Goal: Task Accomplishment & Management: Use online tool/utility

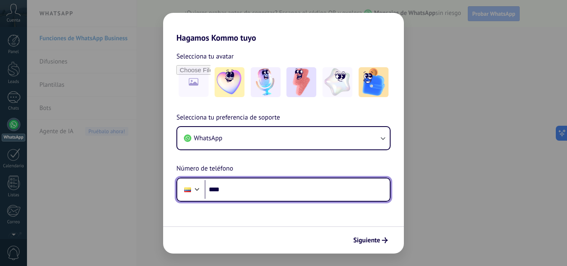
drag, startPoint x: 242, startPoint y: 187, endPoint x: 245, endPoint y: 181, distance: 6.9
click at [242, 186] on input "****" at bounding box center [297, 189] width 185 height 19
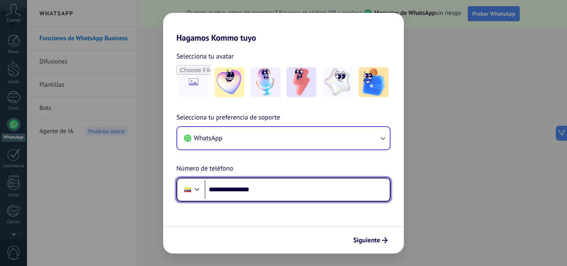
type input "**********"
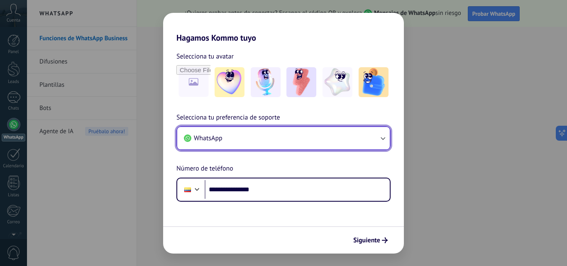
click at [289, 134] on button "WhatsApp" at bounding box center [283, 138] width 212 height 22
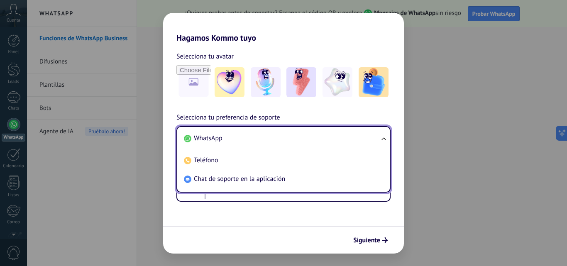
click at [286, 139] on li "WhatsApp" at bounding box center [282, 138] width 203 height 19
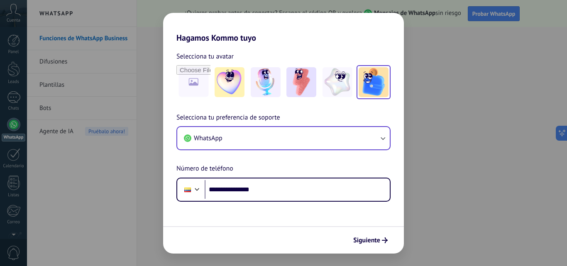
click at [374, 86] on img at bounding box center [374, 82] width 30 height 30
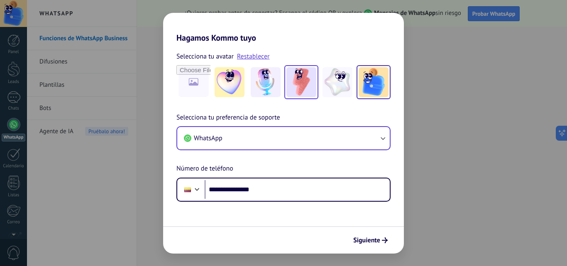
click at [305, 84] on img at bounding box center [301, 82] width 30 height 30
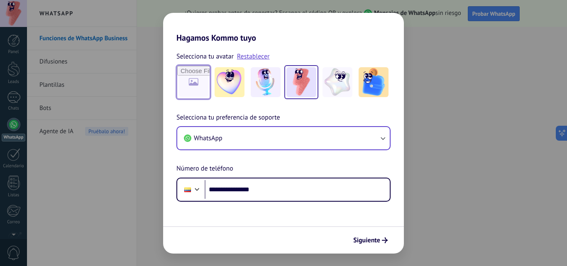
click at [198, 85] on input "file" at bounding box center [193, 82] width 32 height 32
type input "**********"
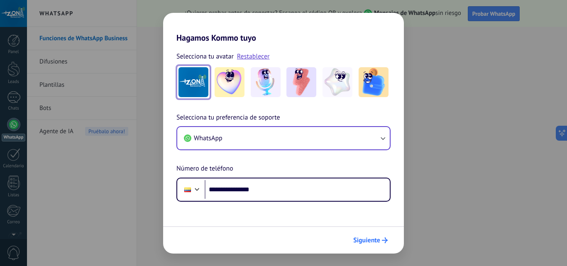
click at [367, 241] on span "Siguiente" at bounding box center [366, 240] width 27 height 6
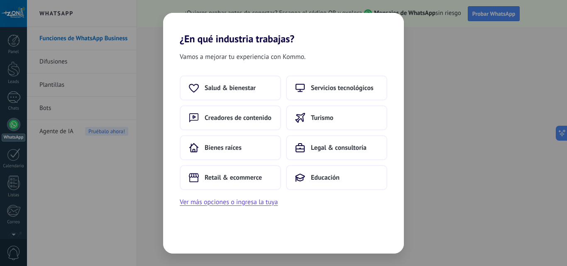
click at [438, 52] on div "¿En qué industria trabajas? Vamos a mejorar tu experiencia con Kommo. Salud & b…" at bounding box center [283, 133] width 567 height 266
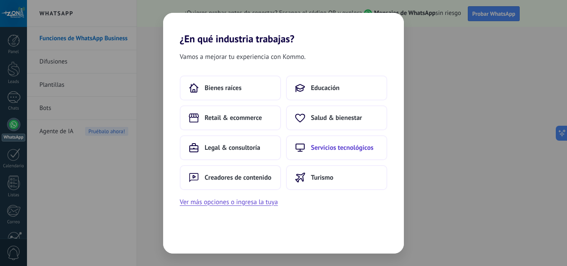
click at [345, 147] on span "Servicios tecnológicos" at bounding box center [342, 148] width 63 height 8
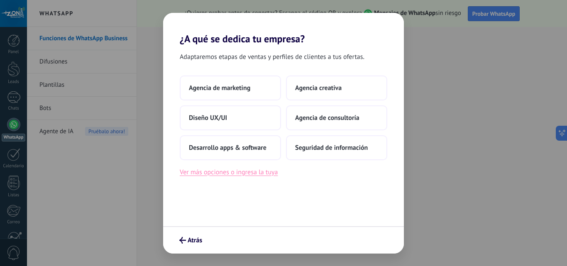
click at [238, 174] on button "Ver más opciones o ingresa la tuya" at bounding box center [229, 172] width 98 height 11
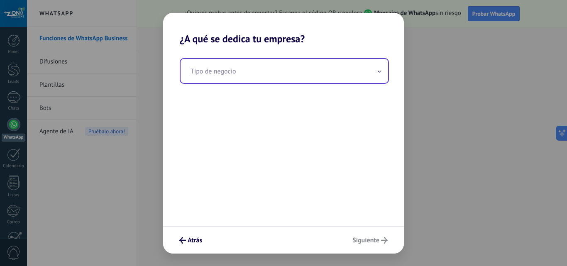
click at [269, 73] on input "text" at bounding box center [284, 71] width 207 height 24
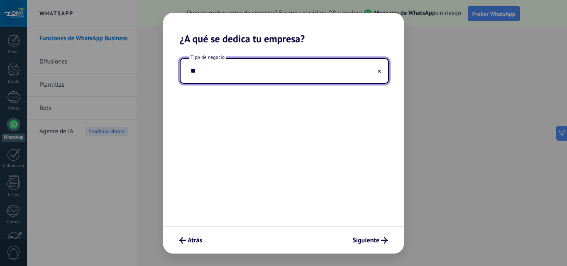
type input "*"
type input "********"
click at [367, 243] on span "Siguiente" at bounding box center [365, 240] width 27 height 6
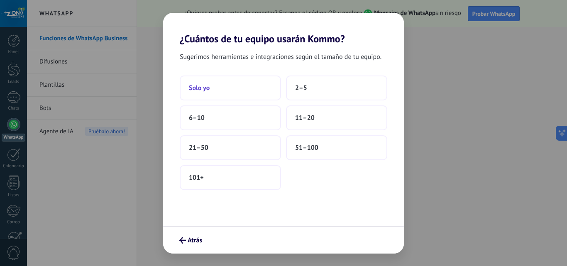
click at [239, 83] on button "Solo yo" at bounding box center [230, 88] width 101 height 25
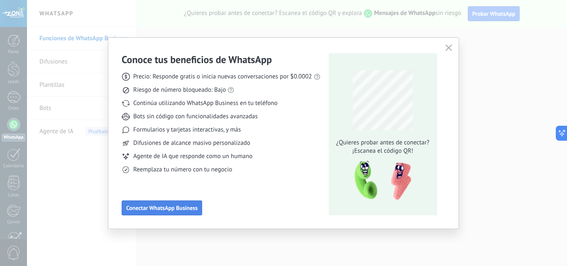
click at [181, 207] on span "Conectar WhatsApp Business" at bounding box center [161, 208] width 71 height 6
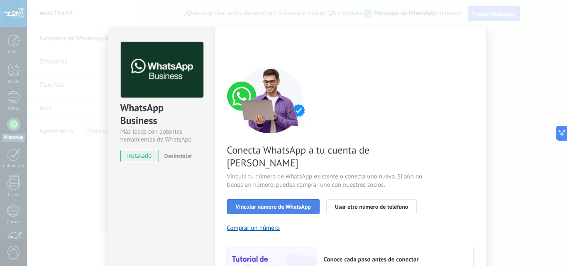
click at [304, 204] on span "Vincular número de WhatsApp" at bounding box center [273, 207] width 75 height 6
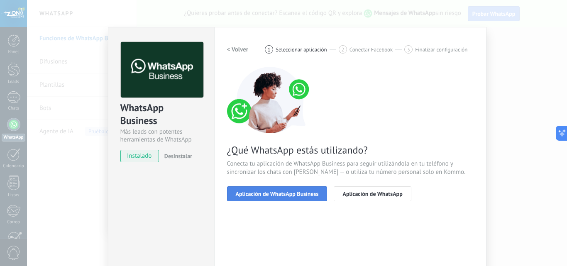
click at [294, 191] on span "Aplicación de WhatsApp Business" at bounding box center [277, 194] width 83 height 6
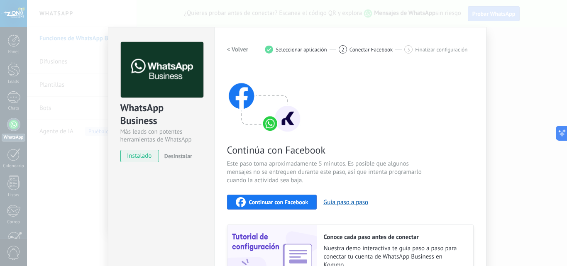
scroll to position [93, 0]
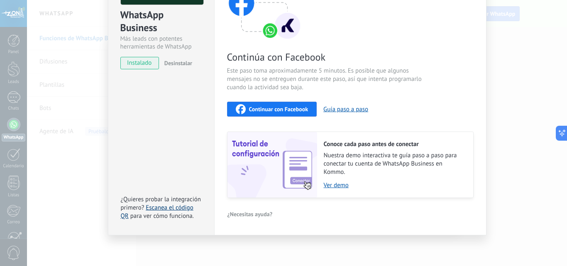
click at [160, 208] on link "Escanea el código QR" at bounding box center [157, 212] width 73 height 16
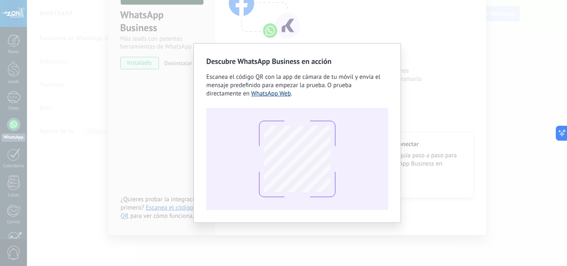
click at [259, 93] on link "WhatsApp Web" at bounding box center [271, 94] width 40 height 8
click at [539, 25] on div "Descubre WhatsApp Business en acción Escanea el código QR con la app de cámara …" at bounding box center [297, 133] width 540 height 266
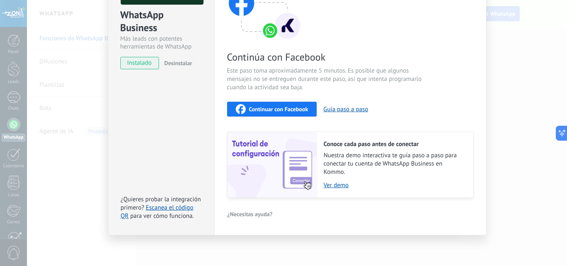
scroll to position [0, 0]
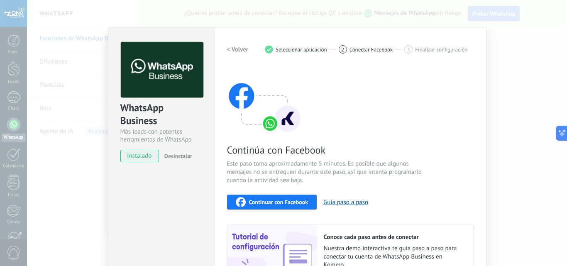
click at [364, 50] on span "Conectar Facebook" at bounding box center [371, 49] width 44 height 6
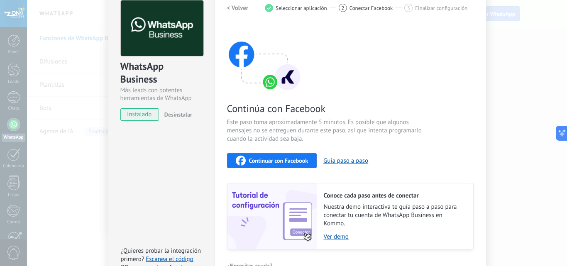
click at [182, 117] on span "Desinstalar" at bounding box center [178, 114] width 28 height 7
click at [150, 112] on span "instalado" at bounding box center [140, 114] width 38 height 12
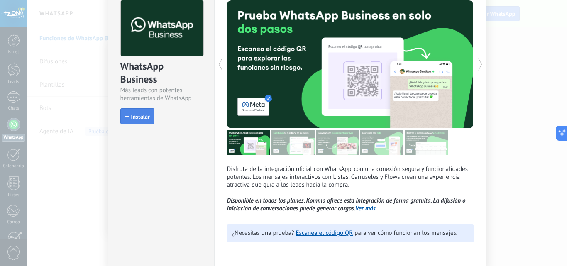
click at [145, 114] on span "Instalar" at bounding box center [140, 117] width 19 height 6
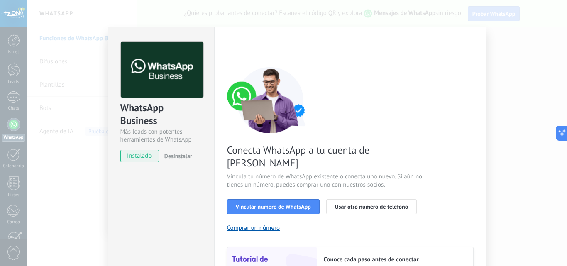
scroll to position [83, 0]
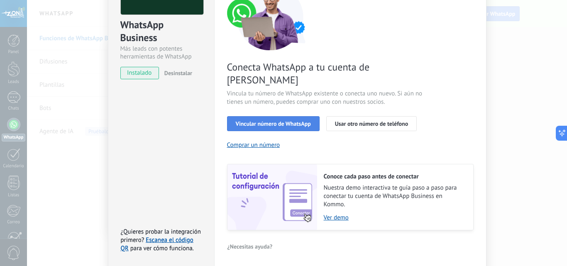
click at [292, 121] on span "Vincular número de WhatsApp" at bounding box center [273, 124] width 75 height 6
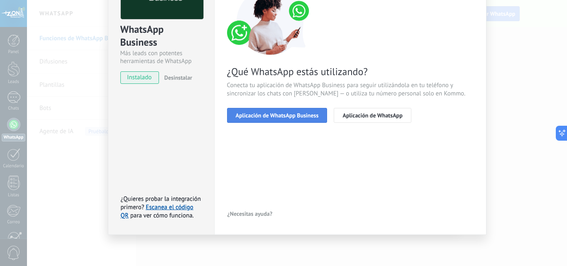
click at [305, 112] on span "Aplicación de WhatsApp Business" at bounding box center [277, 115] width 83 height 6
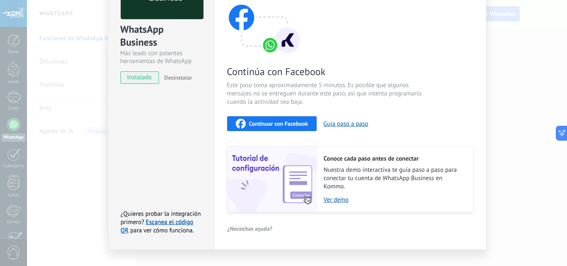
scroll to position [37, 0]
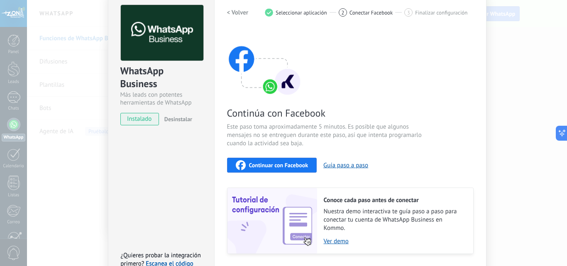
click at [297, 164] on span "Continuar con Facebook" at bounding box center [278, 165] width 59 height 6
click at [281, 164] on span "Continuar con Facebook" at bounding box center [278, 165] width 59 height 6
click at [348, 166] on button "Guía paso a paso" at bounding box center [345, 165] width 45 height 8
click at [65, 79] on div "WhatsApp Business Más leads con potentes herramientas de WhatsApp instalado Des…" at bounding box center [297, 133] width 540 height 266
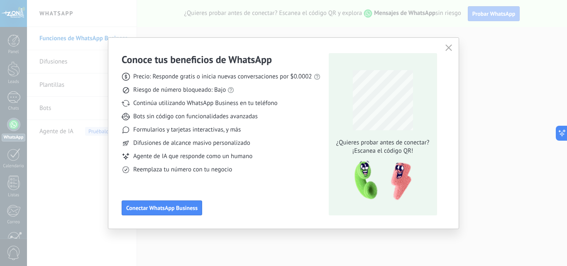
click at [450, 47] on icon "button" at bounding box center [448, 47] width 7 height 7
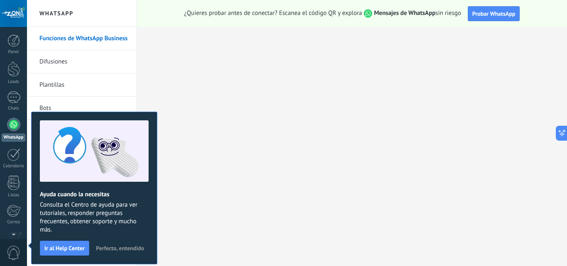
click at [12, 121] on div at bounding box center [13, 124] width 13 height 13
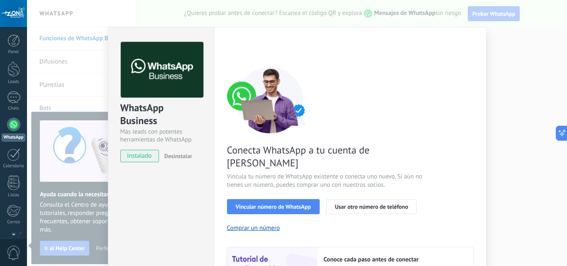
scroll to position [41, 0]
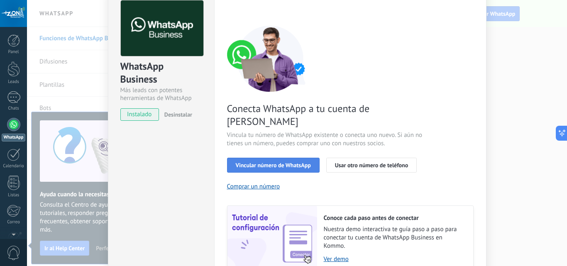
click at [295, 162] on span "Vincular número de WhatsApp" at bounding box center [273, 165] width 75 height 6
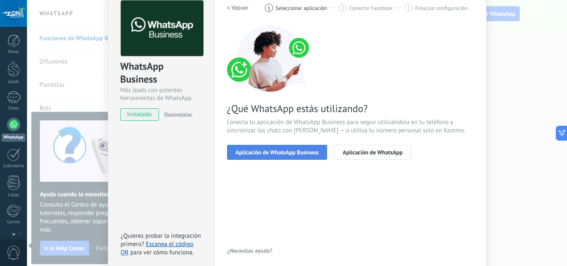
scroll to position [78, 0]
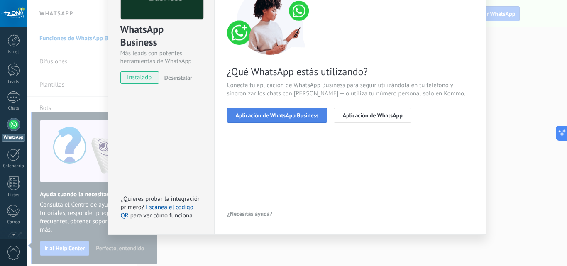
click at [289, 113] on span "Aplicación de WhatsApp Business" at bounding box center [277, 115] width 83 height 6
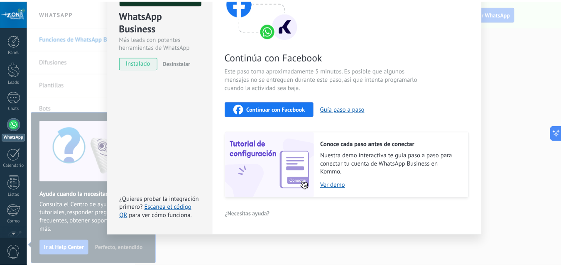
scroll to position [0, 0]
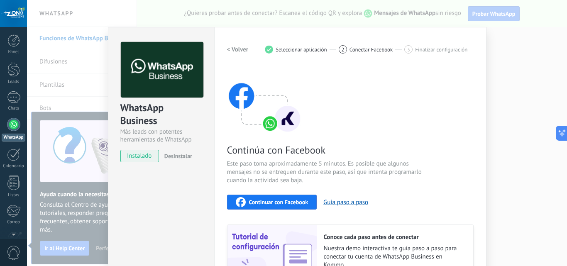
click at [278, 203] on span "Continuar con Facebook" at bounding box center [278, 202] width 59 height 6
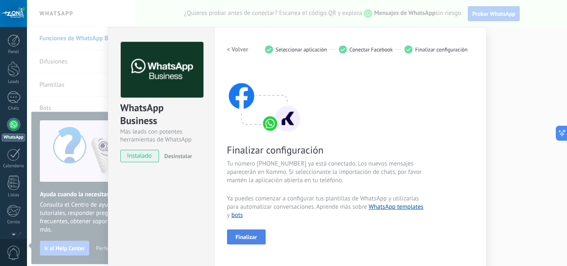
click at [247, 237] on span "Finalizar" at bounding box center [247, 237] width 22 height 6
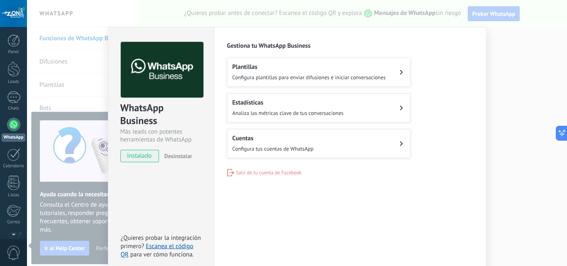
click at [347, 149] on button "Cuentas Configura tus cuentas de WhatsApp" at bounding box center [318, 143] width 183 height 29
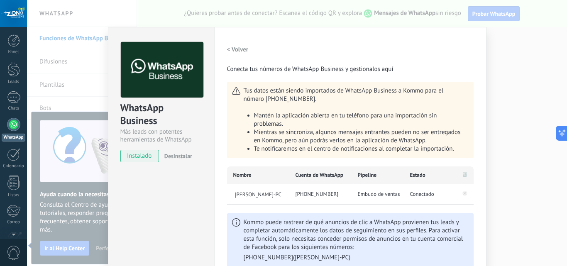
click at [541, 59] on div "WhatsApp Business Más leads con potentes herramientas de WhatsApp instalado Des…" at bounding box center [297, 133] width 540 height 266
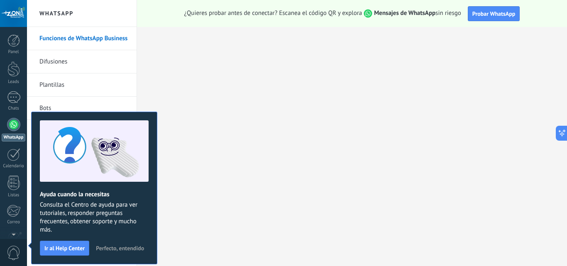
click at [107, 247] on span "Perfecto, entendido" at bounding box center [120, 248] width 48 height 6
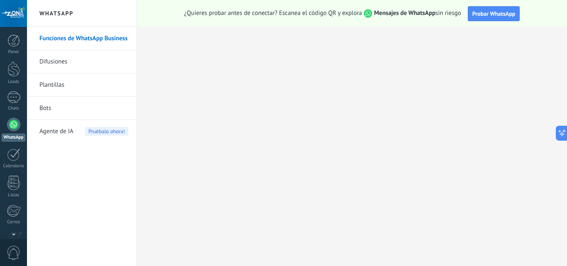
click at [85, 42] on link "Funciones de WhatsApp Business" at bounding box center [83, 38] width 89 height 23
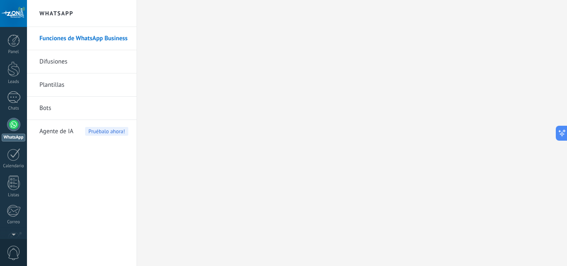
click at [65, 67] on link "Difusiones" at bounding box center [83, 61] width 89 height 23
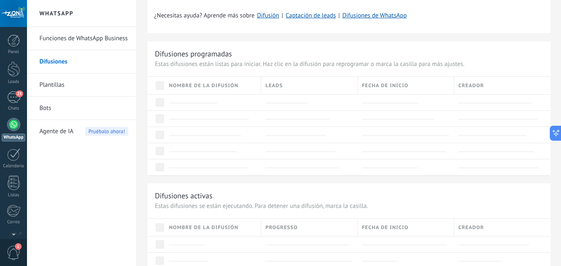
scroll to position [296, 0]
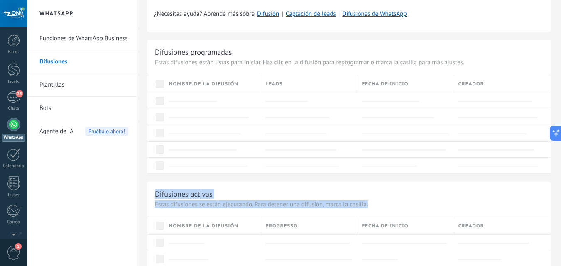
drag, startPoint x: 557, startPoint y: 151, endPoint x: 558, endPoint y: 205, distance: 53.5
click at [558, 205] on div "Difusiones Nueva difusión Configura tu difusión en solo unos pocos pasos ¡44 le…" at bounding box center [349, 156] width 424 height 905
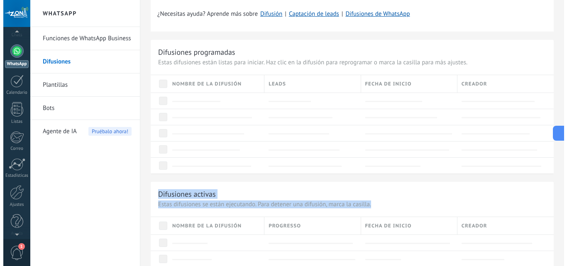
scroll to position [79, 0]
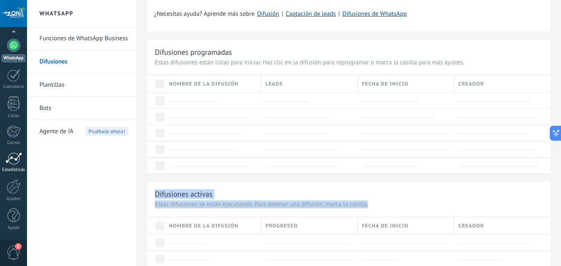
click at [17, 159] on div at bounding box center [13, 158] width 17 height 12
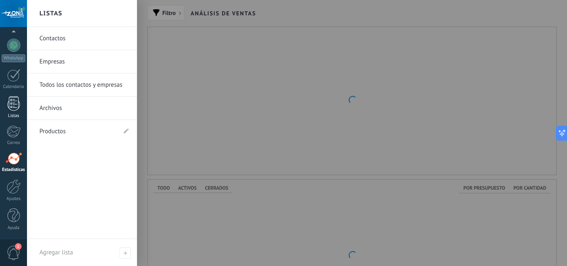
click at [14, 112] on link "Listas" at bounding box center [13, 107] width 27 height 22
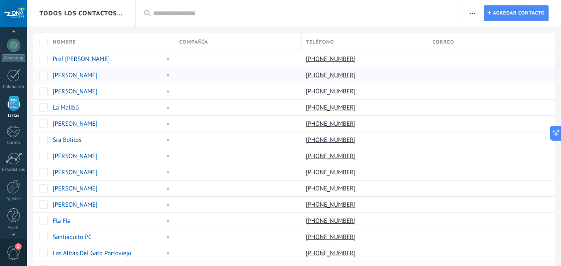
scroll to position [51, 0]
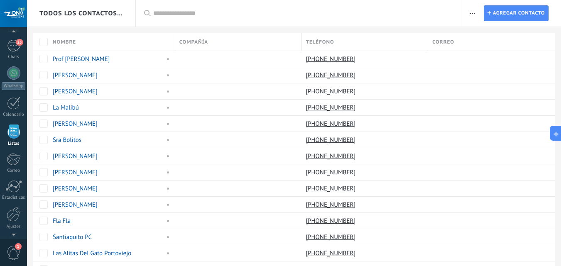
click at [2, 14] on div at bounding box center [13, 13] width 27 height 27
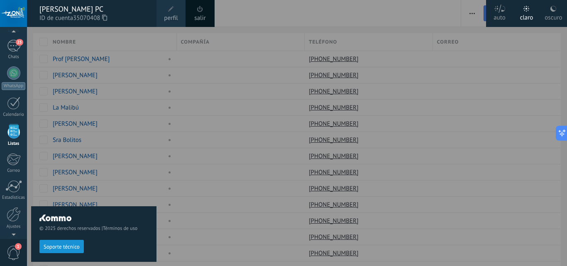
click at [165, 13] on link "perfil" at bounding box center [170, 13] width 29 height 27
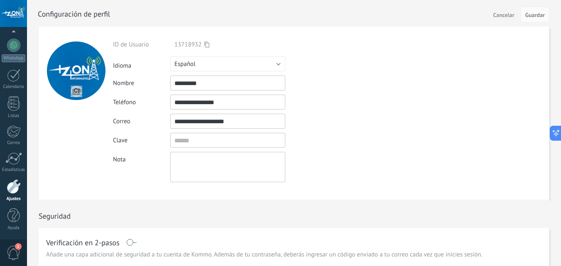
click at [12, 189] on div at bounding box center [14, 186] width 14 height 15
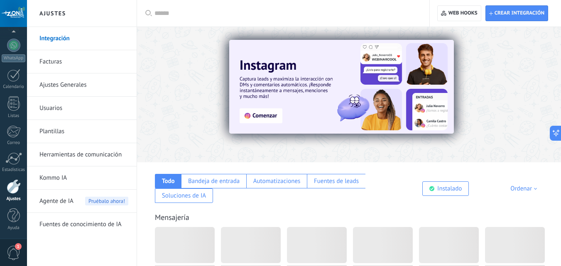
click at [14, 260] on span "1" at bounding box center [14, 253] width 14 height 15
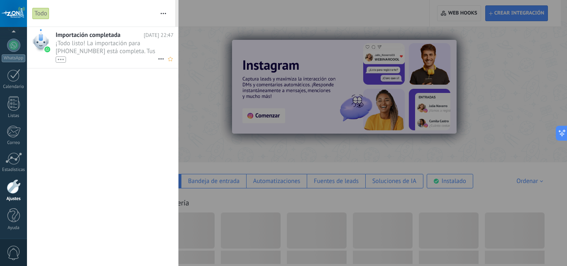
click at [112, 51] on span "¡Todo listo! La importación para +593 96 130 7842 está completa. Tus datos de W…" at bounding box center [107, 50] width 102 height 23
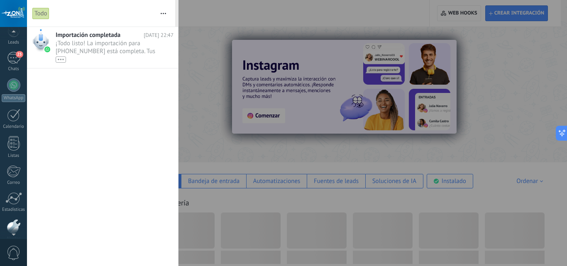
scroll to position [26, 0]
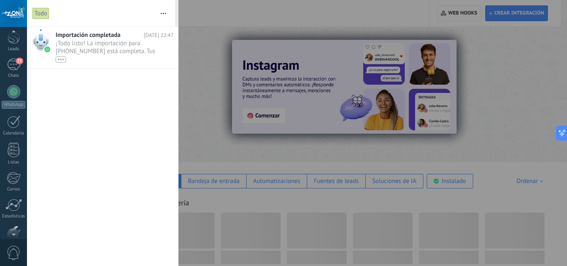
click at [14, 36] on div at bounding box center [13, 33] width 27 height 12
click at [14, 71] on div "25" at bounding box center [13, 72] width 13 height 12
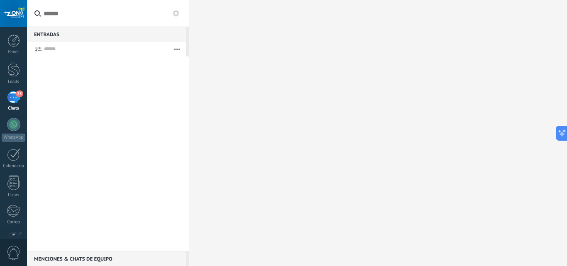
click at [337, 103] on div at bounding box center [378, 133] width 378 height 266
drag, startPoint x: 566, startPoint y: 107, endPoint x: 566, endPoint y: 50, distance: 56.9
click at [566, 50] on div at bounding box center [378, 133] width 378 height 266
click at [565, 132] on icon at bounding box center [567, 133] width 6 height 6
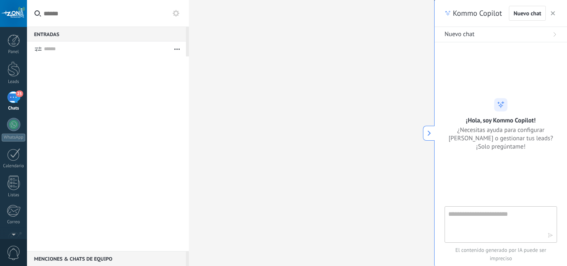
click at [553, 10] on button "button" at bounding box center [553, 13] width 8 height 10
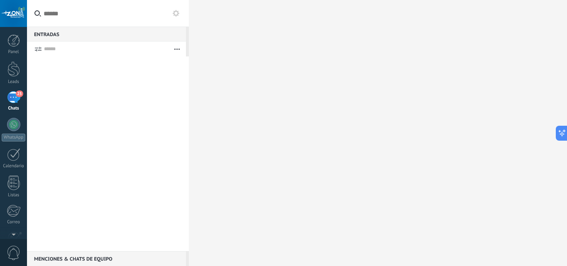
click at [166, 47] on div at bounding box center [106, 48] width 124 height 15
click at [175, 49] on icon "button" at bounding box center [176, 49] width 5 height 1
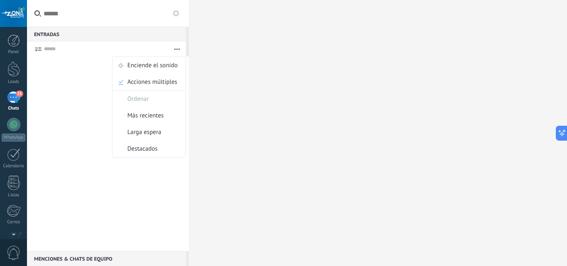
click at [8, 98] on div "25" at bounding box center [13, 97] width 13 height 12
click at [12, 99] on div "25" at bounding box center [13, 97] width 13 height 12
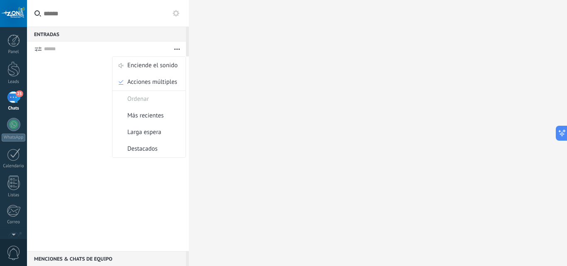
click at [12, 99] on div "25" at bounding box center [13, 97] width 13 height 12
click at [8, 10] on div at bounding box center [13, 13] width 27 height 27
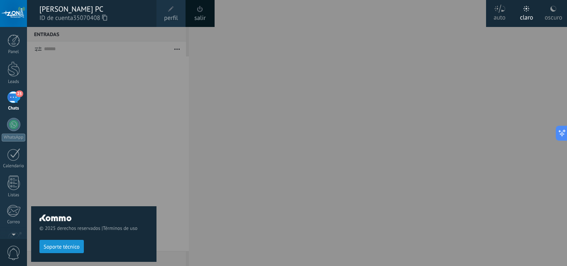
click at [87, 22] on span "35070408" at bounding box center [90, 18] width 34 height 9
click at [55, 7] on div "[PERSON_NAME] PC" at bounding box center [93, 9] width 109 height 9
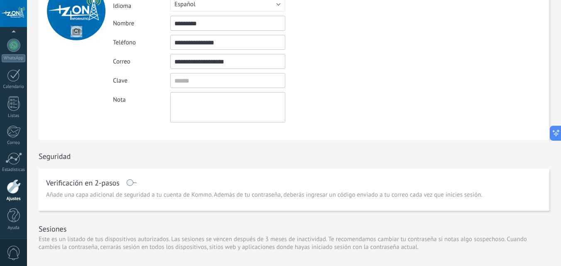
scroll to position [216, 0]
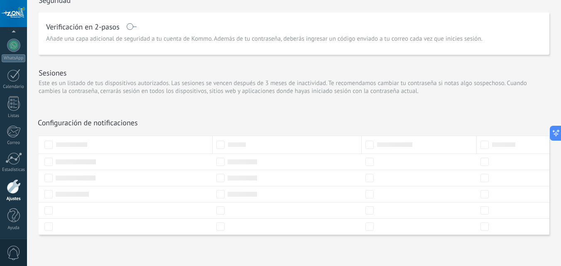
click at [99, 144] on div at bounding box center [126, 145] width 164 height 8
click at [61, 143] on div at bounding box center [126, 145] width 164 height 8
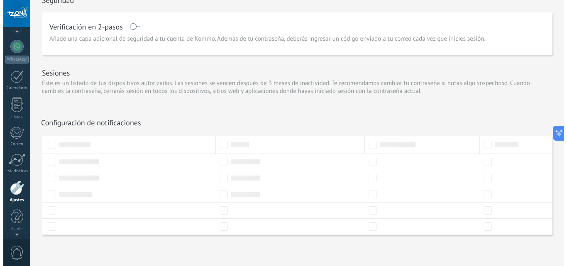
scroll to position [79, 0]
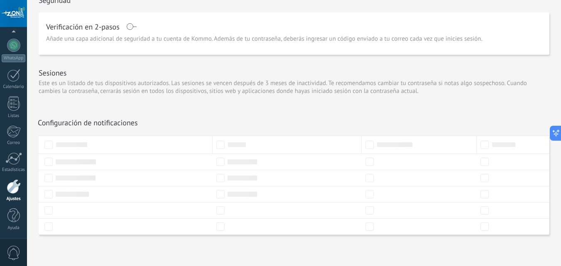
click at [12, 255] on span "0" at bounding box center [14, 253] width 14 height 15
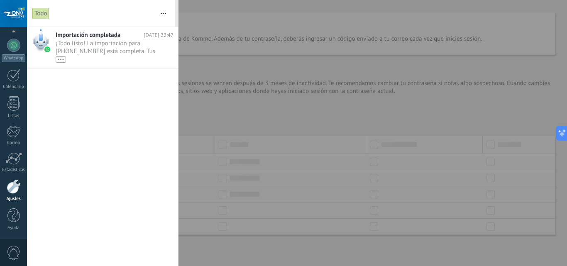
click at [12, 190] on div at bounding box center [14, 186] width 14 height 15
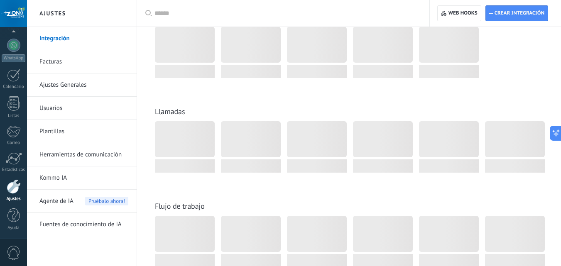
scroll to position [757, 0]
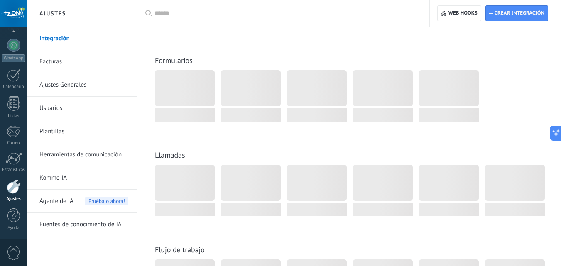
click at [26, 20] on div at bounding box center [13, 13] width 27 height 27
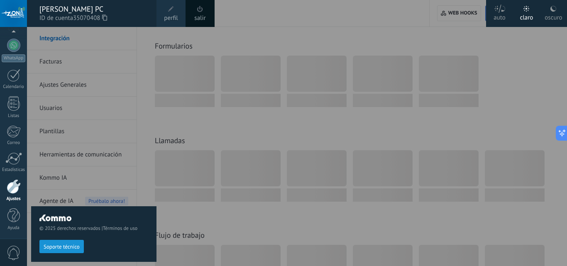
click at [525, 10] on icon at bounding box center [526, 9] width 6 height 6
click at [559, 9] on div "oscuro" at bounding box center [552, 16] width 17 height 22
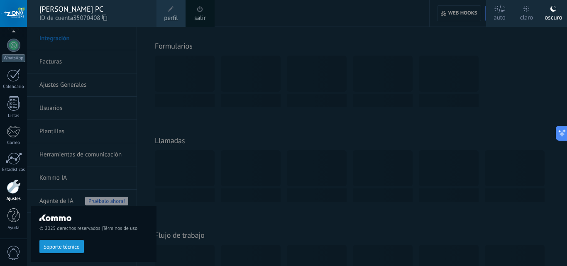
click at [532, 11] on div "claro" at bounding box center [526, 16] width 13 height 22
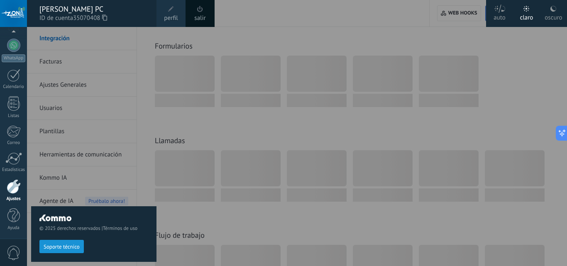
click at [164, 15] on link "perfil" at bounding box center [170, 13] width 29 height 27
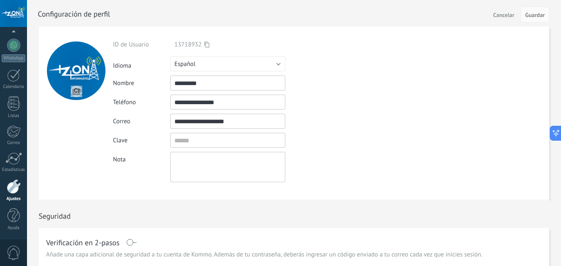
drag, startPoint x: 245, startPoint y: 106, endPoint x: 82, endPoint y: 107, distance: 163.5
click at [82, 107] on form "**********" at bounding box center [294, 113] width 510 height 173
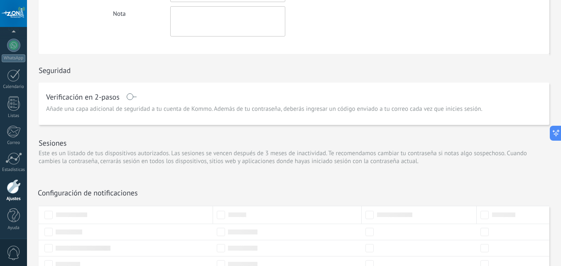
scroll to position [149, 0]
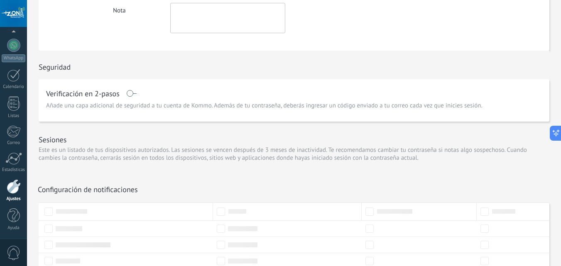
click at [47, 141] on h1 "Sesiones" at bounding box center [53, 140] width 28 height 10
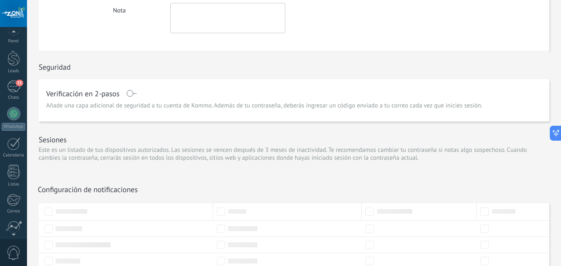
scroll to position [0, 0]
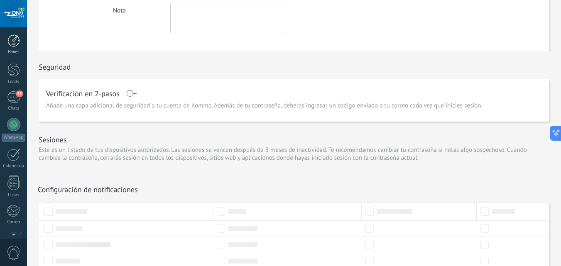
click at [15, 42] on div at bounding box center [13, 40] width 12 height 12
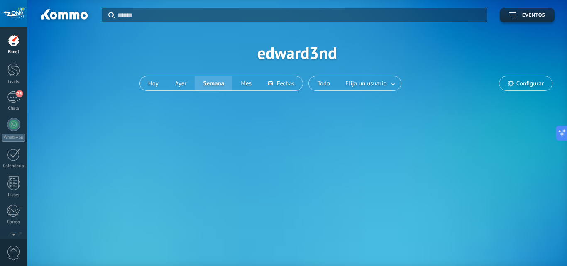
click at [528, 84] on span "Configurar" at bounding box center [529, 83] width 27 height 7
click at [17, 100] on div "25" at bounding box center [13, 97] width 13 height 12
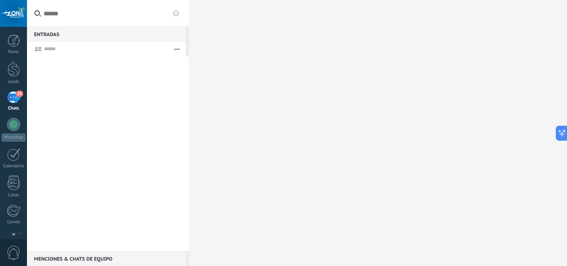
click at [70, 260] on div "Menciones & Chats de equipo 0" at bounding box center [106, 258] width 159 height 15
click at [64, 260] on div "Menciones & Chats de equipo 0" at bounding box center [106, 258] width 159 height 15
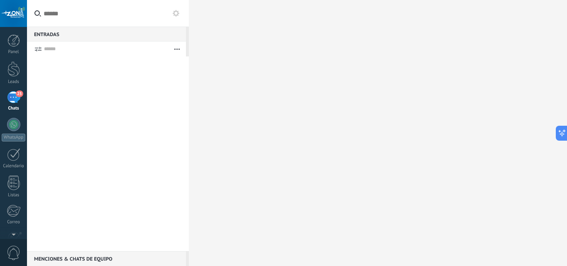
click at [64, 260] on div "Menciones & Chats de equipo 0" at bounding box center [106, 258] width 159 height 15
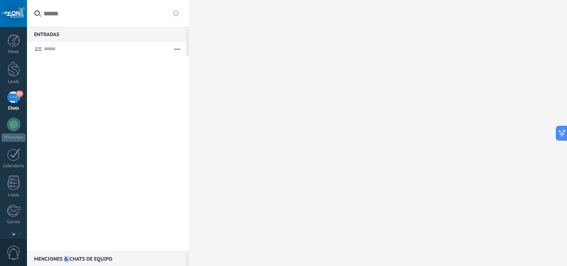
click at [64, 260] on div "Menciones & Chats de equipo 0" at bounding box center [106, 258] width 159 height 15
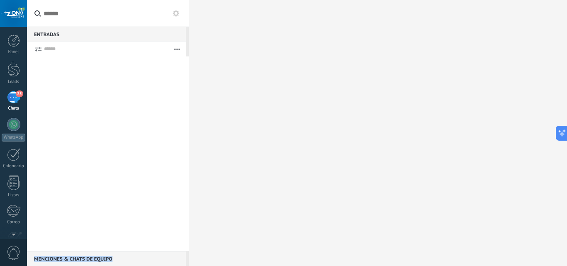
click at [182, 54] on button "button" at bounding box center [177, 48] width 18 height 15
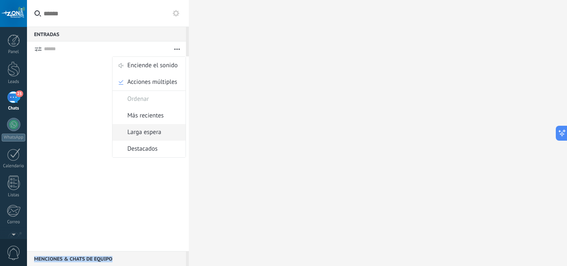
click at [147, 136] on span "Larga espera" at bounding box center [144, 132] width 34 height 17
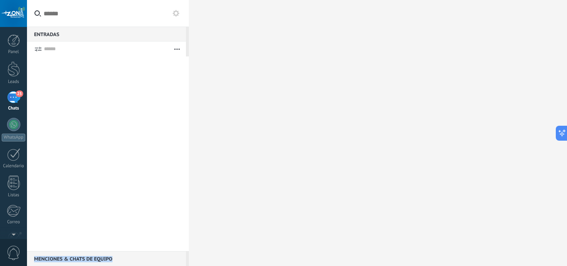
click at [100, 254] on div "Menciones & Chats de equipo 0" at bounding box center [106, 258] width 159 height 15
click at [178, 14] on use at bounding box center [176, 13] width 7 height 7
click at [176, 15] on use at bounding box center [176, 13] width 7 height 7
click at [22, 100] on link "25 Chats" at bounding box center [13, 101] width 27 height 20
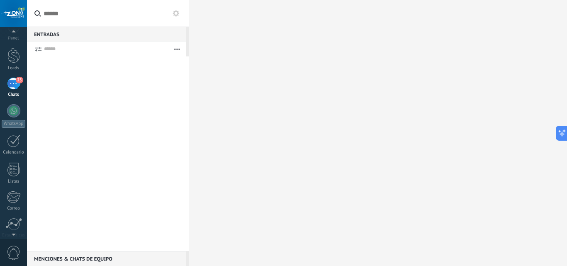
click at [13, 94] on div "Chats" at bounding box center [14, 94] width 24 height 5
click at [13, 89] on div "25" at bounding box center [13, 84] width 13 height 12
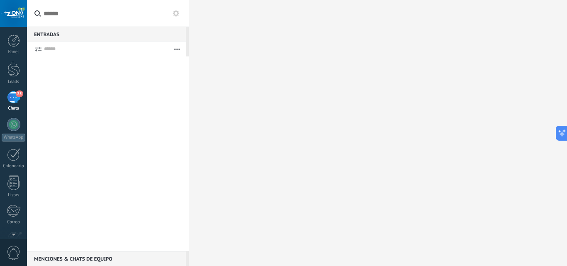
click at [98, 258] on div "Menciones & Chats de equipo 0" at bounding box center [106, 258] width 159 height 15
click at [406, 134] on div at bounding box center [378, 133] width 378 height 266
